Goal: Task Accomplishment & Management: Complete application form

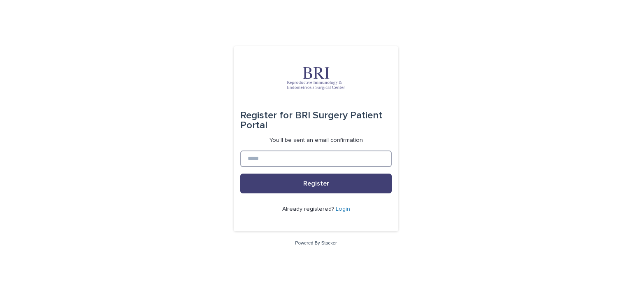
click at [300, 158] on input at bounding box center [315, 158] width 151 height 16
click at [294, 158] on input at bounding box center [315, 158] width 151 height 16
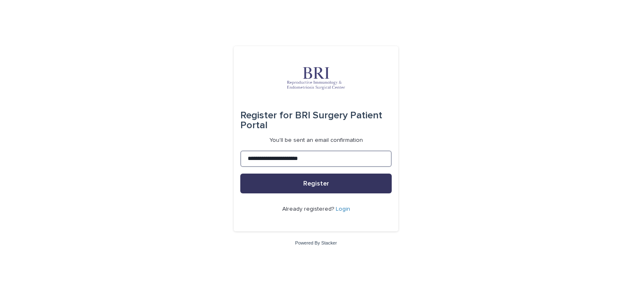
type input "**********"
click at [299, 186] on button "Register" at bounding box center [315, 183] width 151 height 20
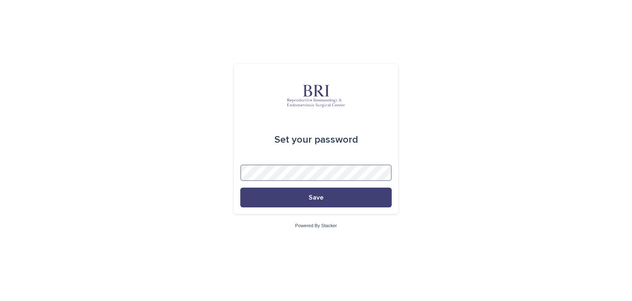
click at [240, 187] on button "Save" at bounding box center [315, 197] width 151 height 20
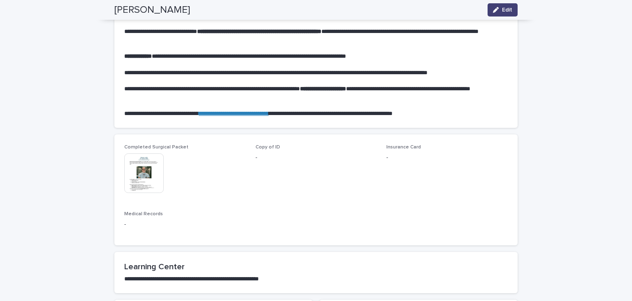
scroll to position [443, 0]
click at [154, 172] on img at bounding box center [144, 173] width 40 height 40
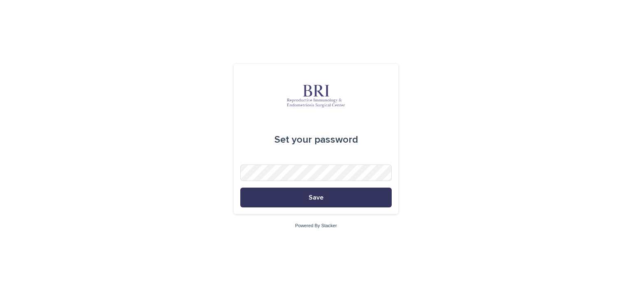
click at [291, 203] on button "Save" at bounding box center [315, 197] width 151 height 20
